Goal: Transaction & Acquisition: Purchase product/service

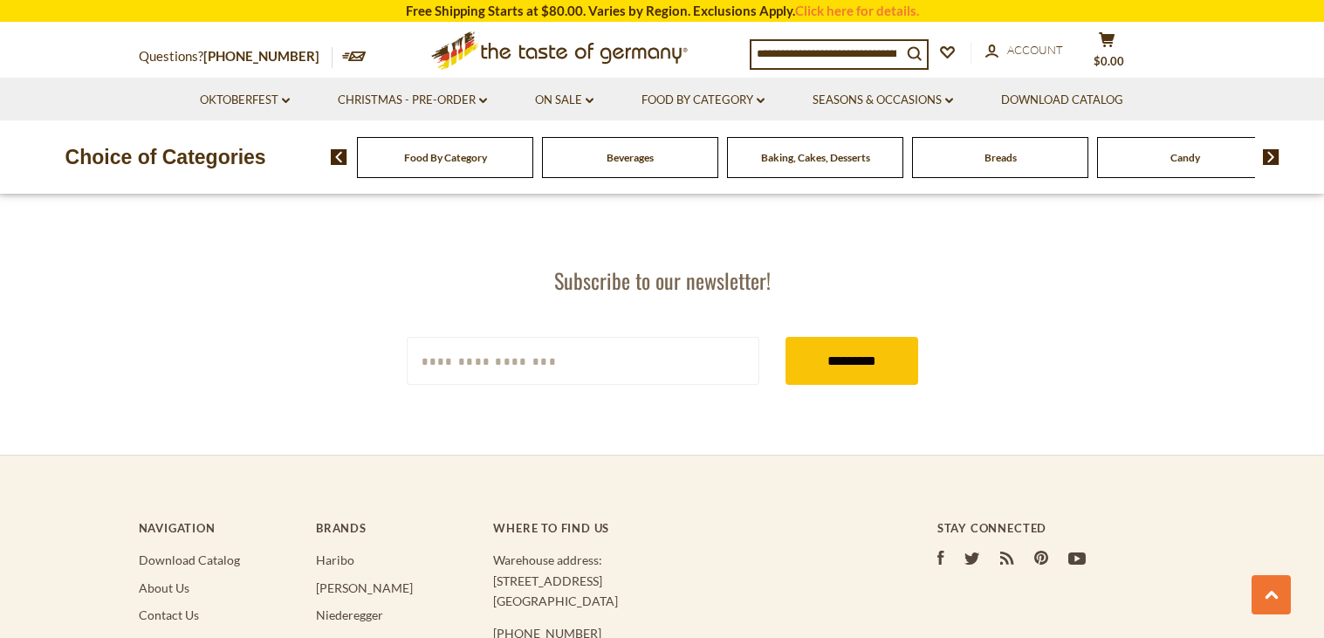
scroll to position [3204, 0]
click at [588, 104] on icon "dropdown_arrow" at bounding box center [590, 101] width 8 height 6
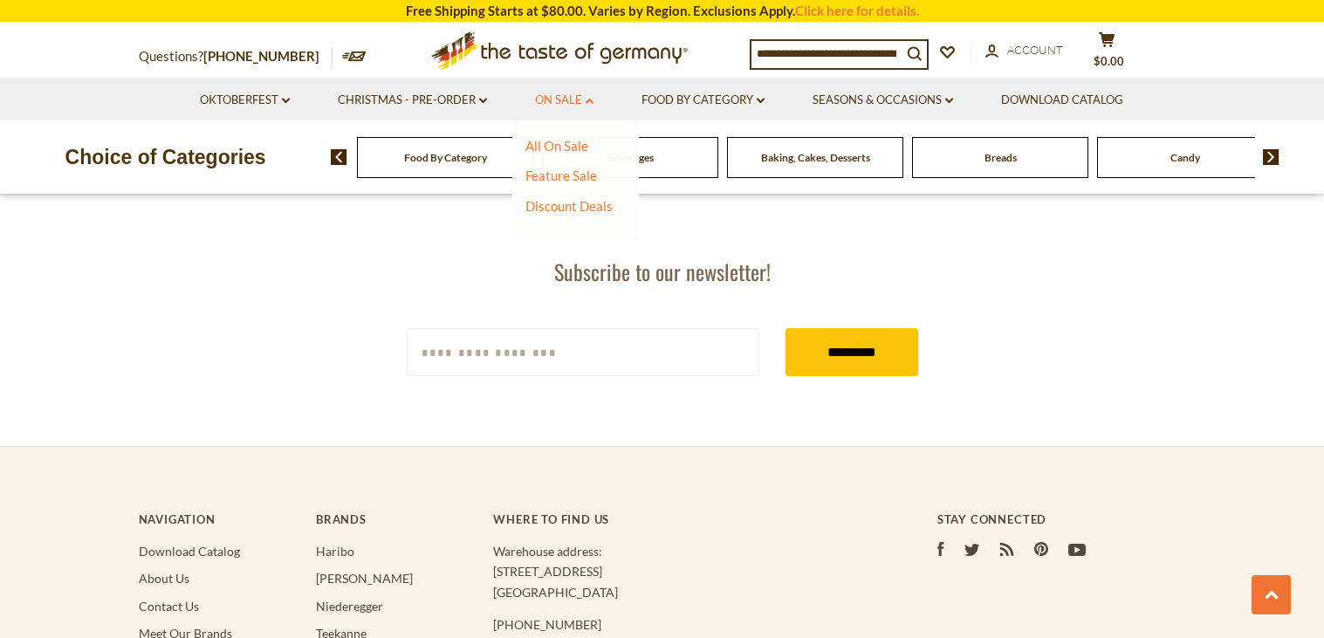
scroll to position [3171, 0]
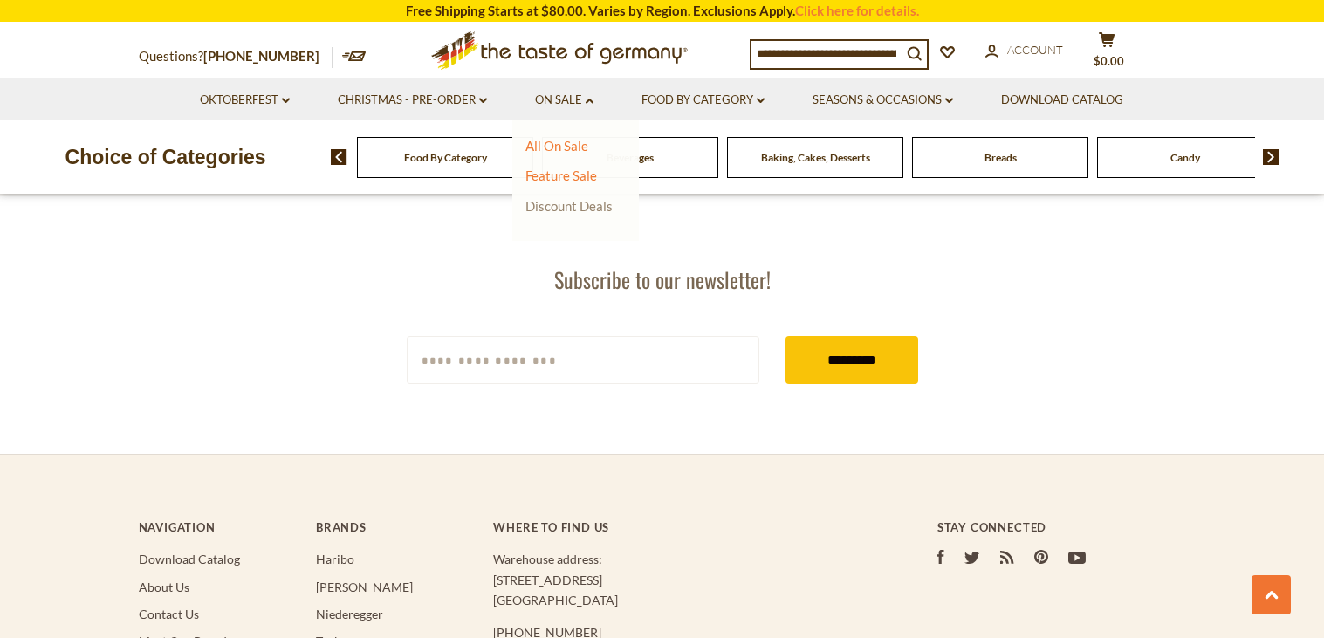
click at [575, 205] on link "Discount Deals" at bounding box center [568, 206] width 87 height 24
click at [578, 233] on link "All Discount Deals" at bounding box center [587, 231] width 106 height 16
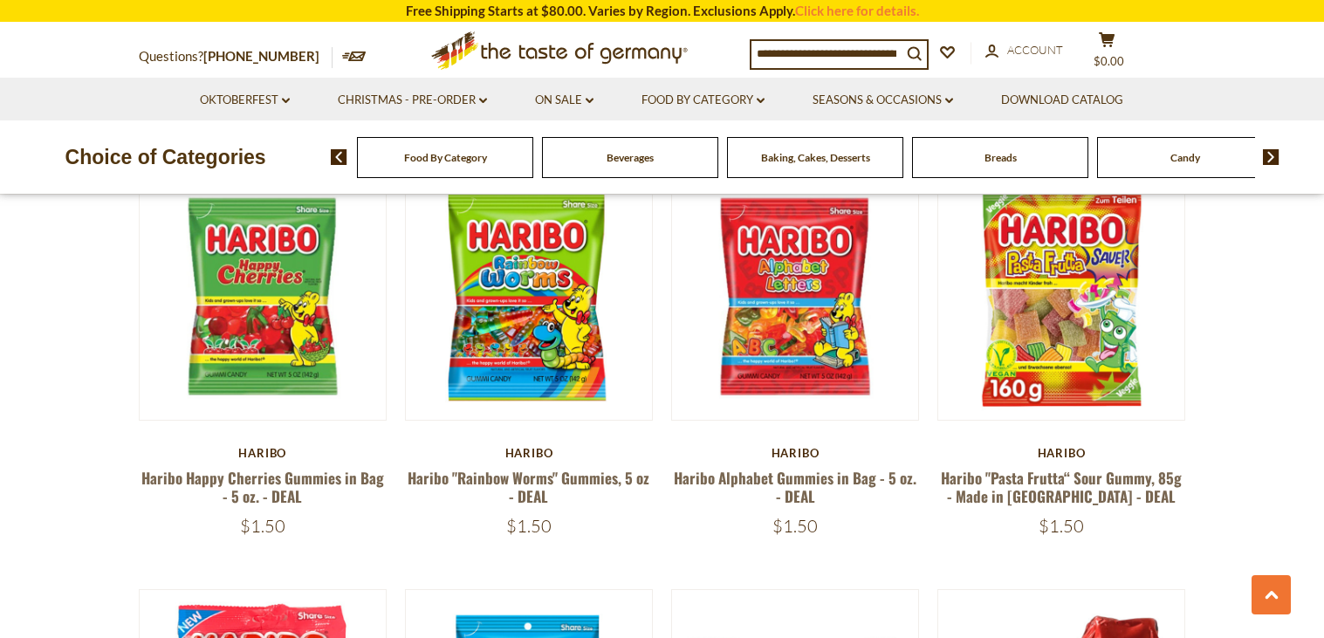
scroll to position [1205, 0]
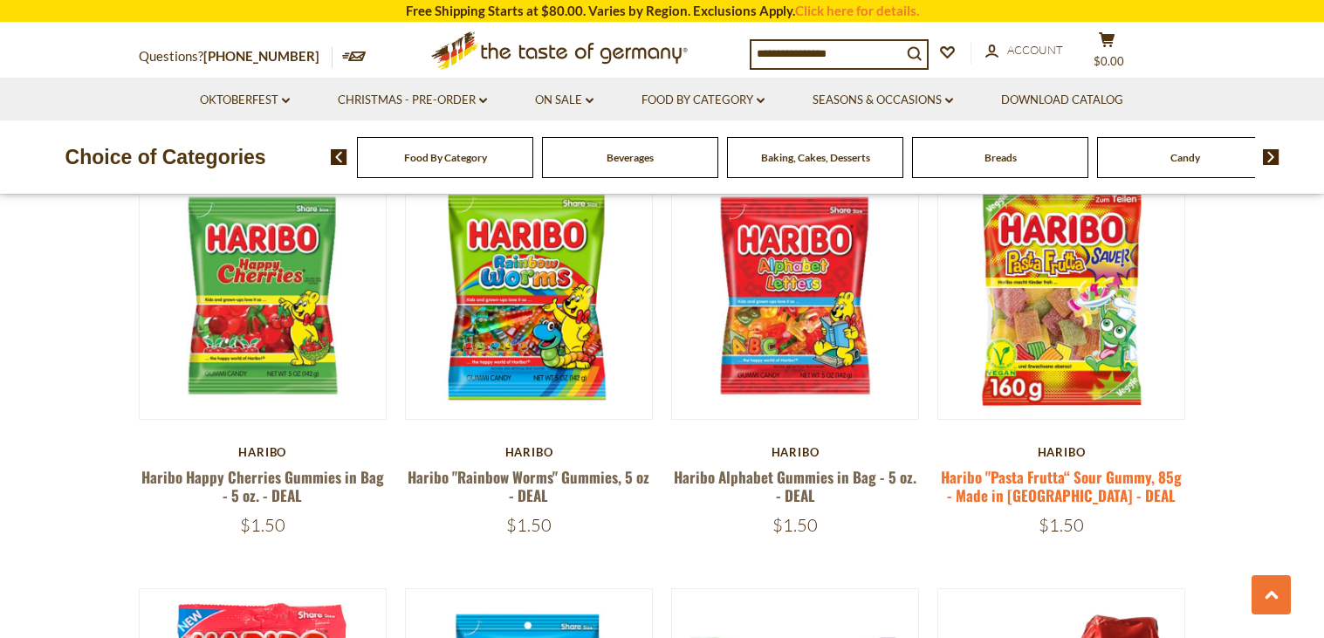
click at [1041, 466] on link "Haribo "Pasta Frutta“ Sour Gummy, 85g - Made in Germany - DEAL" at bounding box center [1061, 486] width 241 height 40
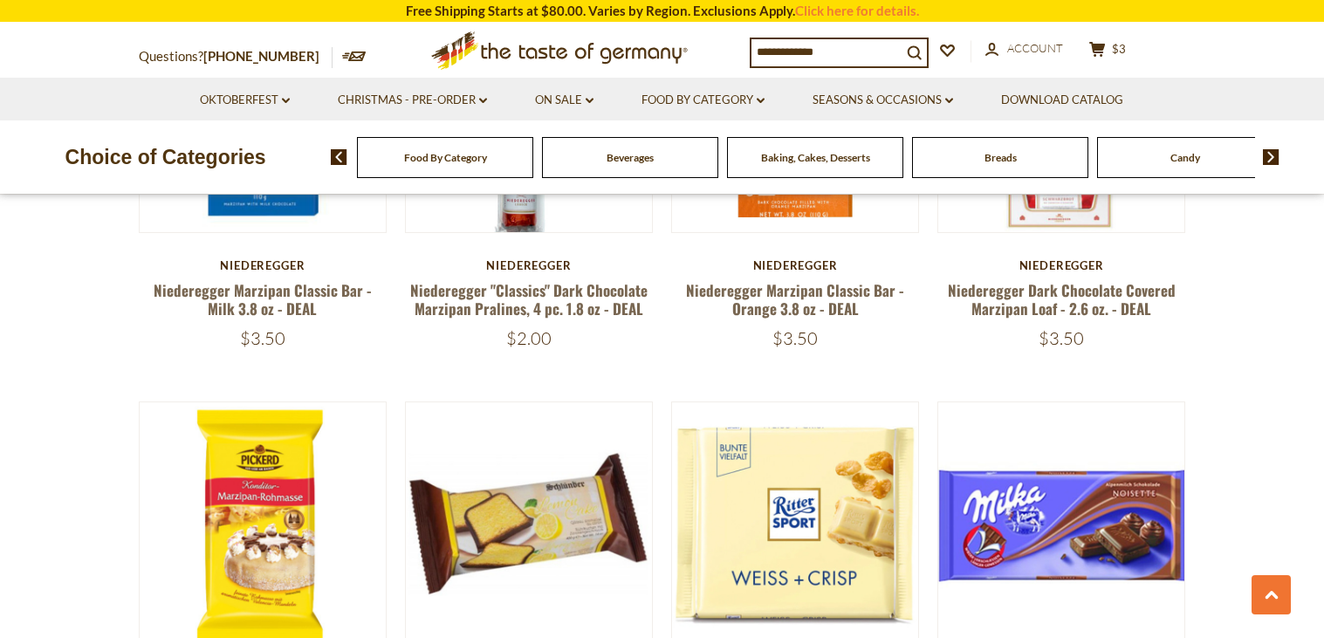
scroll to position [2256, 0]
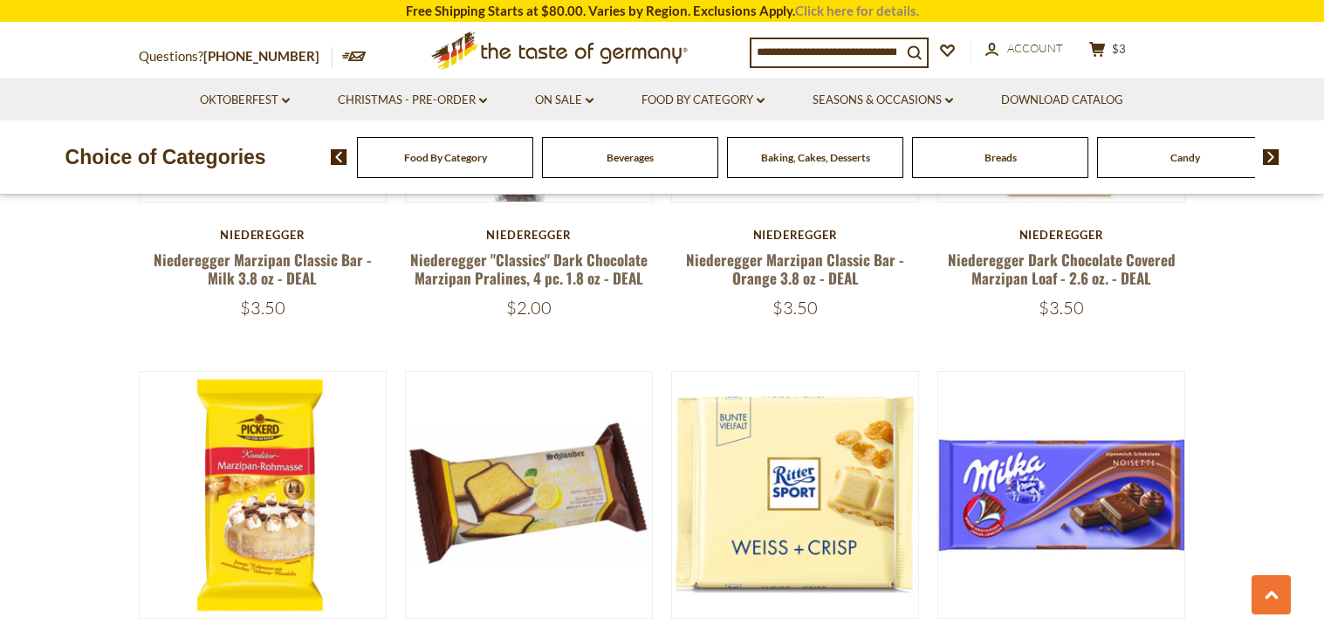
click at [855, 16] on link "Click here for details." at bounding box center [857, 11] width 124 height 16
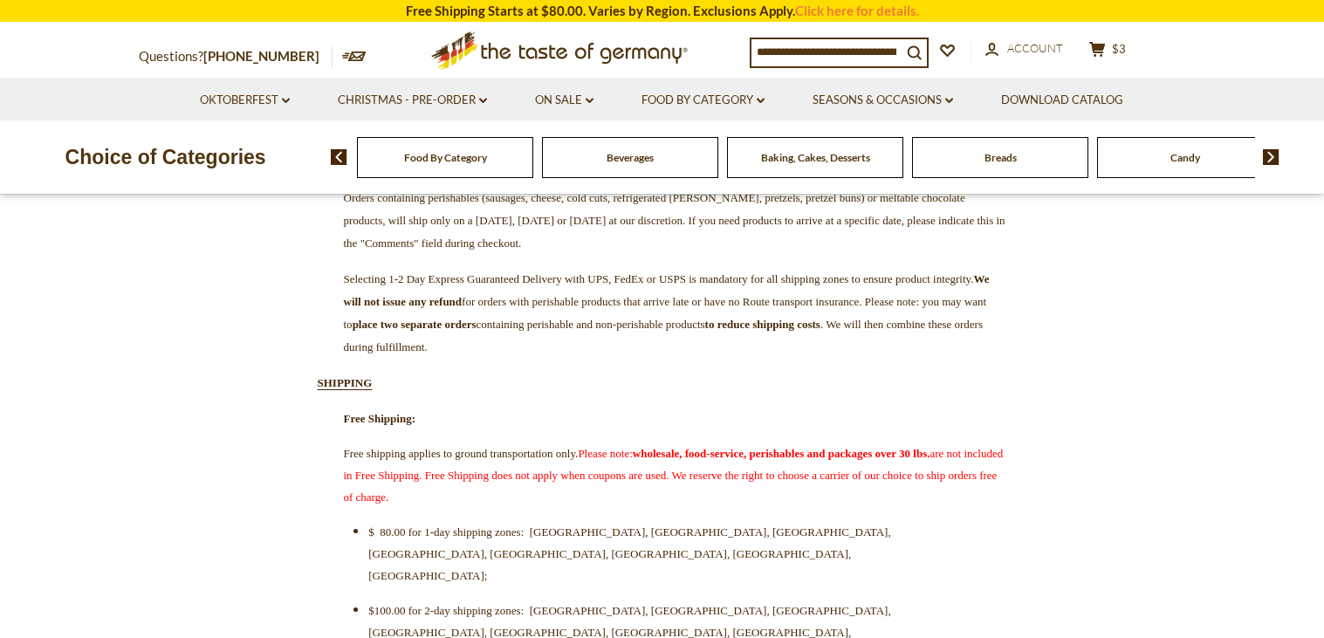
scroll to position [372, 0]
click at [837, 322] on p "Selecting 1-2 Day Express Guaranteed Delivery with UPS, FedEx or USPS is mandat…" at bounding box center [663, 311] width 690 height 91
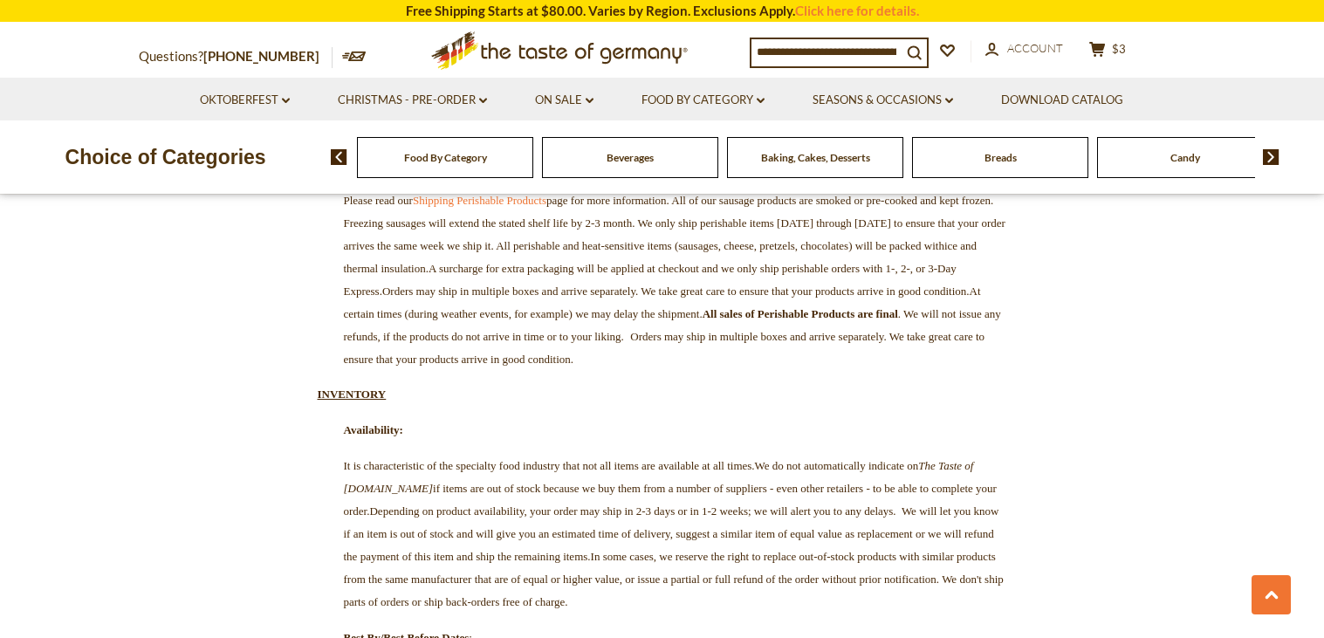
scroll to position [2426, 0]
